Goal: Find specific page/section: Find specific page/section

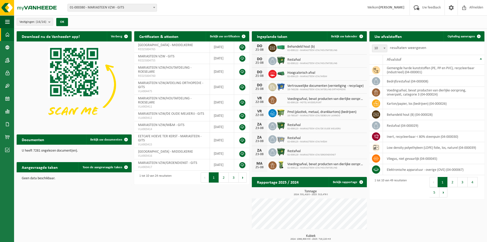
click at [9, 34] on span at bounding box center [7, 34] width 5 height 13
click at [11, 22] on button "Navigatie" at bounding box center [7, 21] width 14 height 13
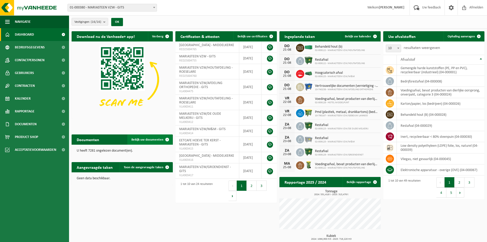
click at [155, 139] on span "Bekijk uw documenten" at bounding box center [147, 139] width 32 height 3
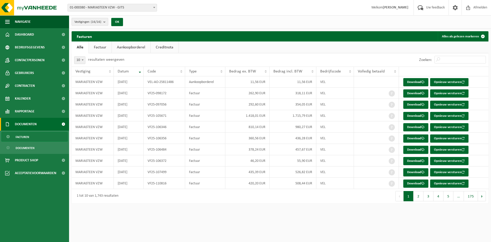
click at [106, 22] on b "submit" at bounding box center [105, 21] width 5 height 7
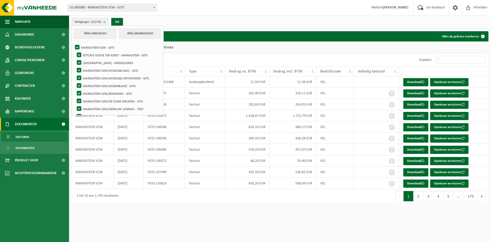
click at [170, 24] on div "Vestigingen (16/16) Alles selecteren Alles deselecteren MARIASTEEN VZW - GITS E…" at bounding box center [280, 21] width 422 height 13
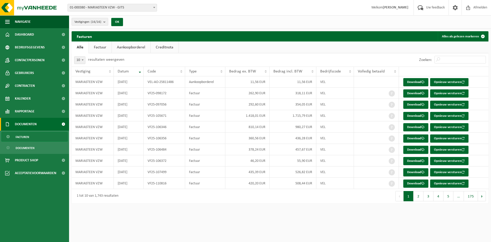
click at [398, 8] on strong "[PERSON_NAME]" at bounding box center [396, 8] width 26 height 4
click at [453, 7] on span at bounding box center [455, 7] width 8 height 15
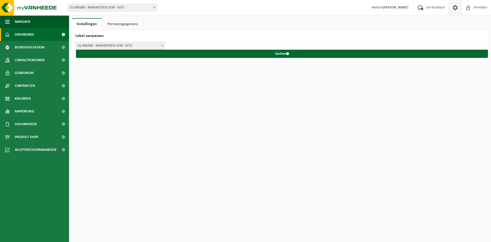
click at [27, 34] on span "Dashboard" at bounding box center [24, 34] width 19 height 13
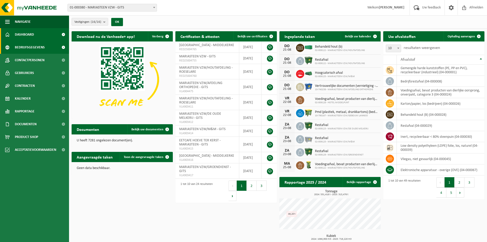
click at [62, 47] on span at bounding box center [64, 47] width 12 height 13
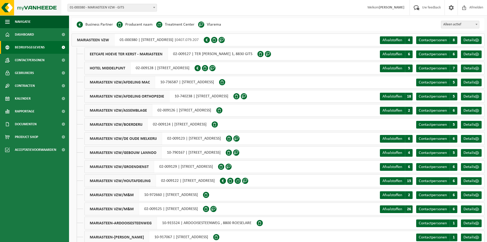
click at [22, 7] on img at bounding box center [30, 7] width 61 height 15
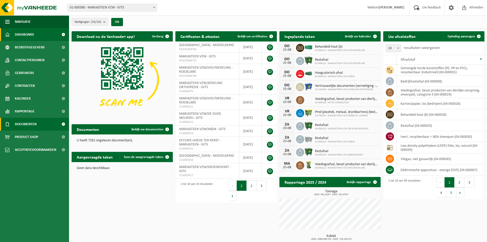
click at [63, 123] on span at bounding box center [64, 124] width 12 height 13
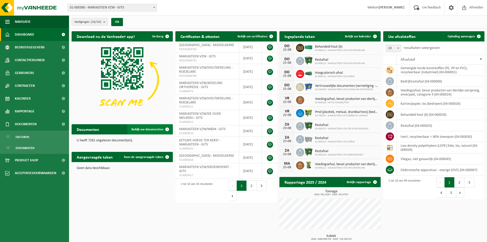
click at [157, 129] on span "Bekijk uw documenten" at bounding box center [147, 129] width 32 height 3
